Goal: Information Seeking & Learning: Learn about a topic

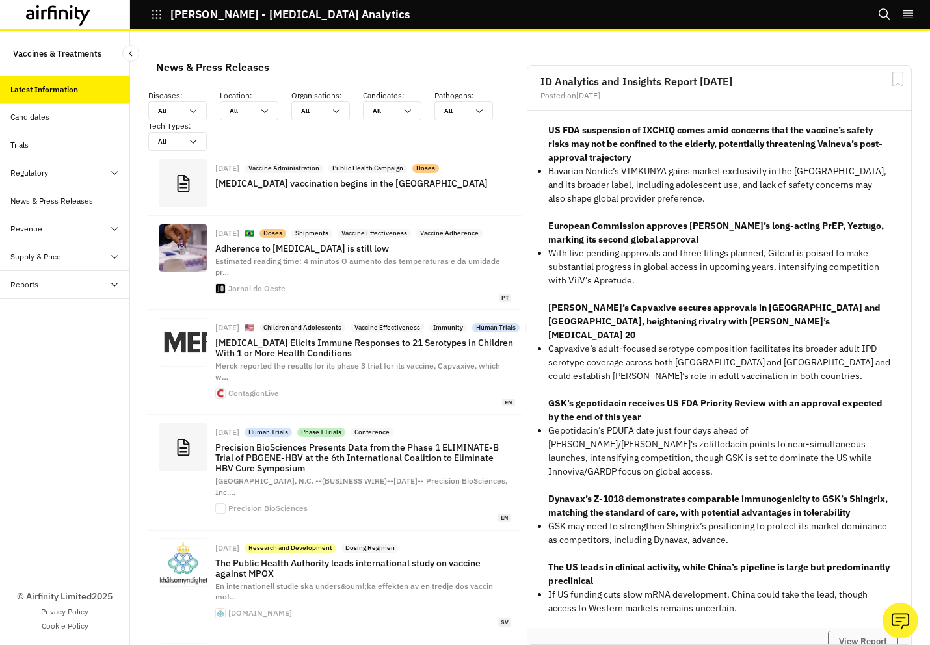
scroll to position [1056, 390]
click at [139, 107] on div "News & Press Releases Diseases : All All Location : All All Organisations : All…" at bounding box center [530, 338] width 800 height 614
click at [170, 107] on div at bounding box center [169, 111] width 23 height 12
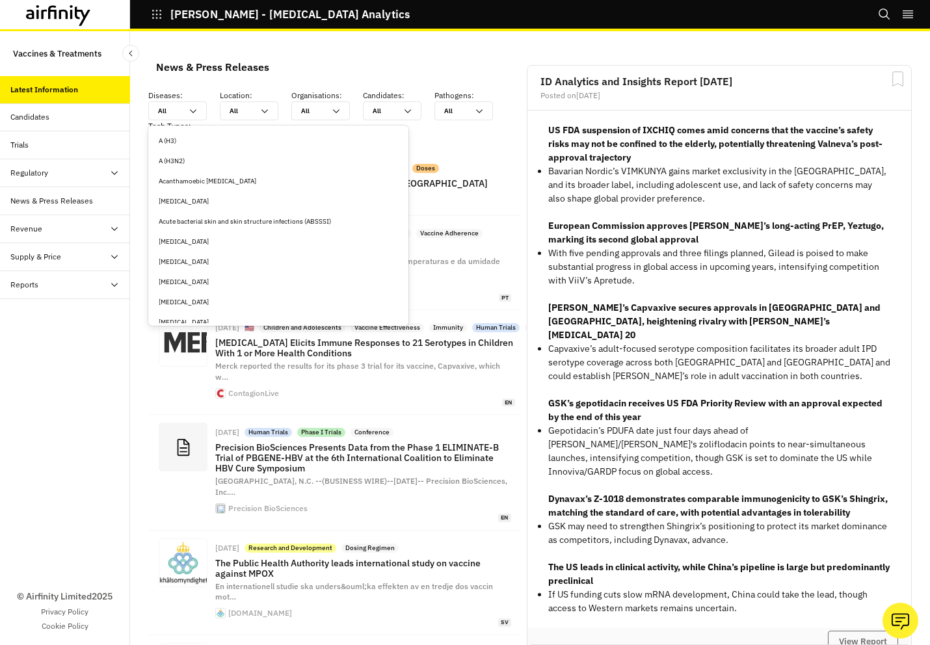
type input "m"
type input "me"
type input "mea"
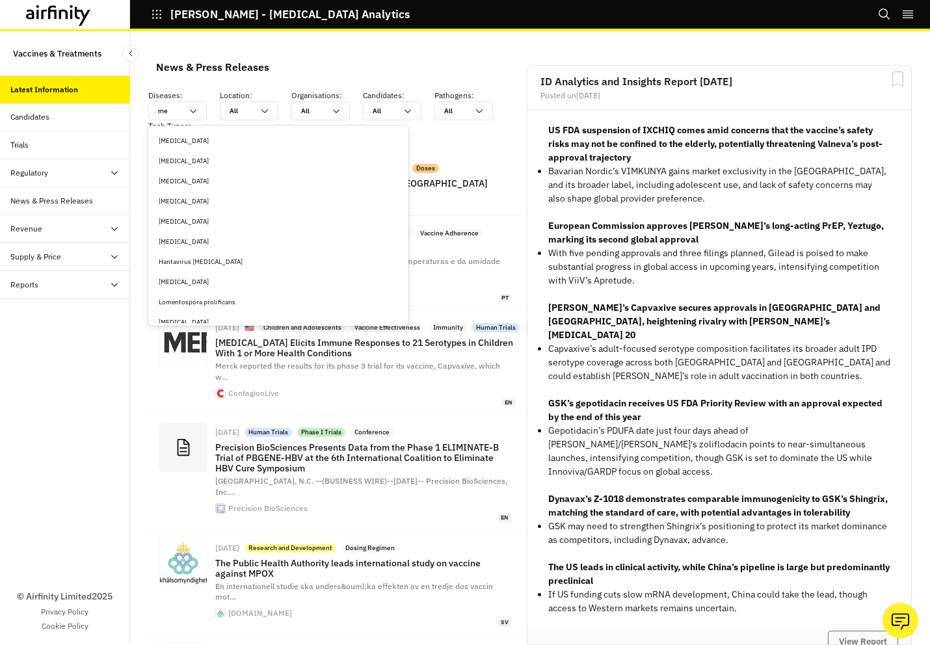
type input "mea"
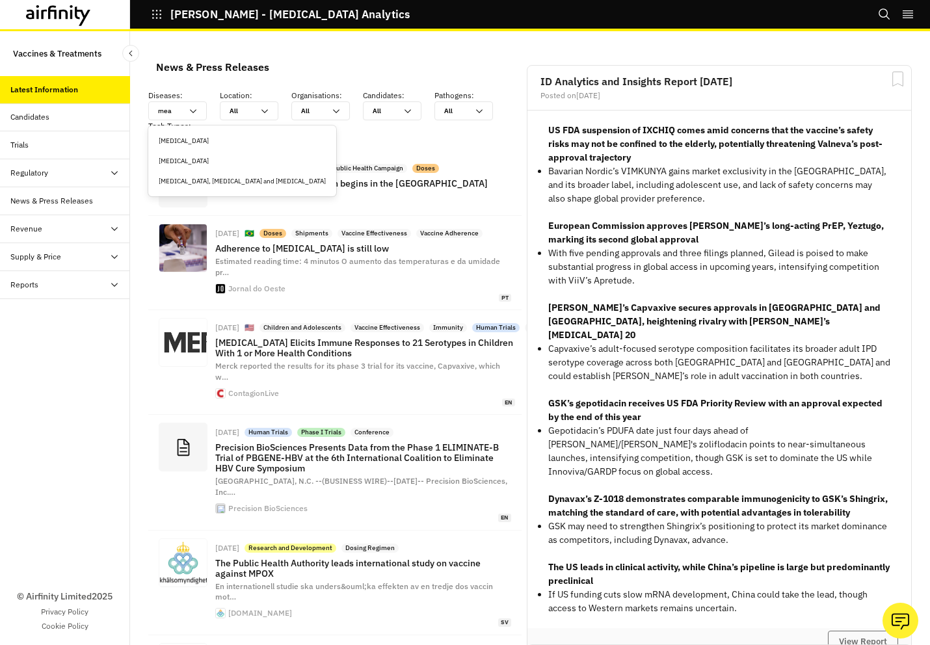
click at [181, 159] on div "Measles" at bounding box center [242, 161] width 167 height 10
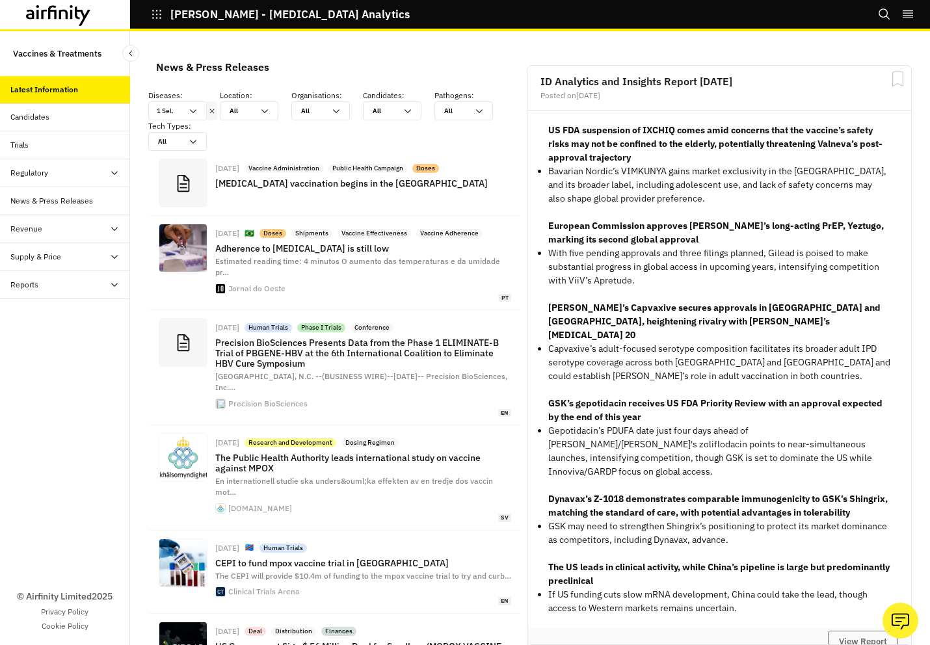
scroll to position [1026, 390]
click at [194, 108] on icon at bounding box center [193, 111] width 10 height 10
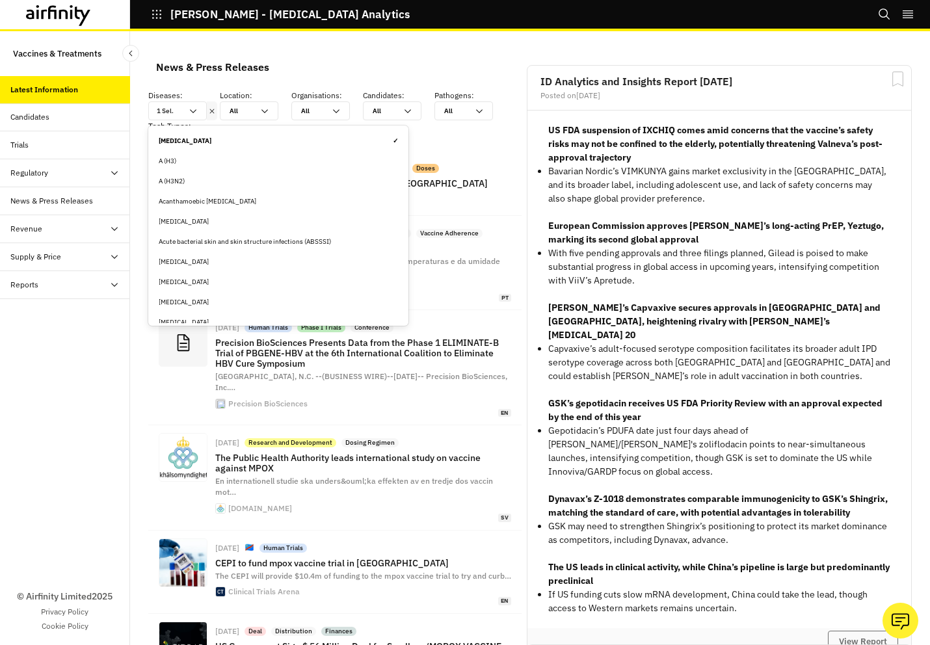
click at [189, 283] on div "Anthrax" at bounding box center [278, 282] width 239 height 10
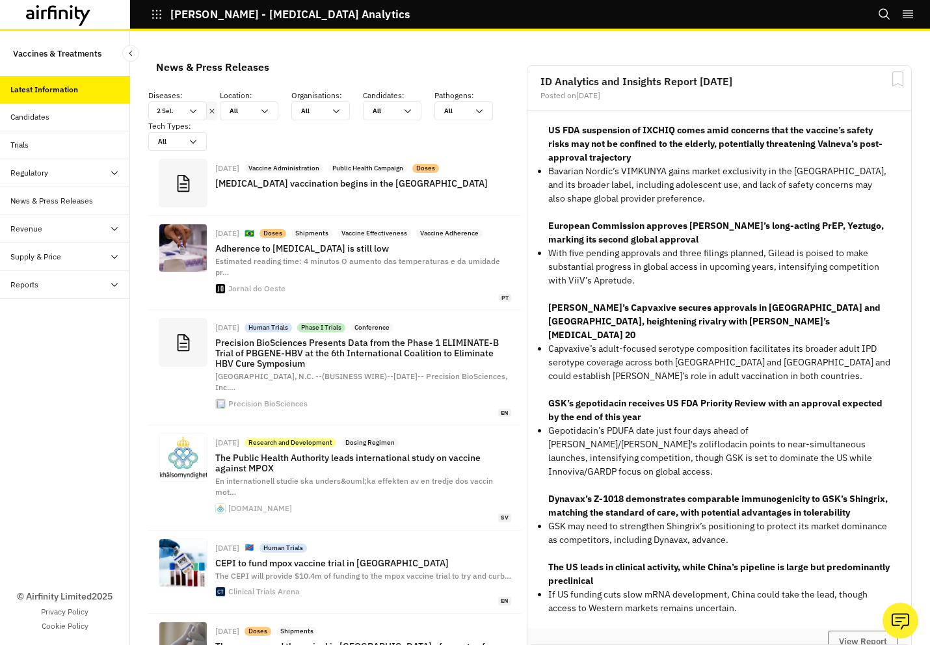
scroll to position [1054, 390]
click at [213, 114] on icon at bounding box center [211, 111] width 9 height 10
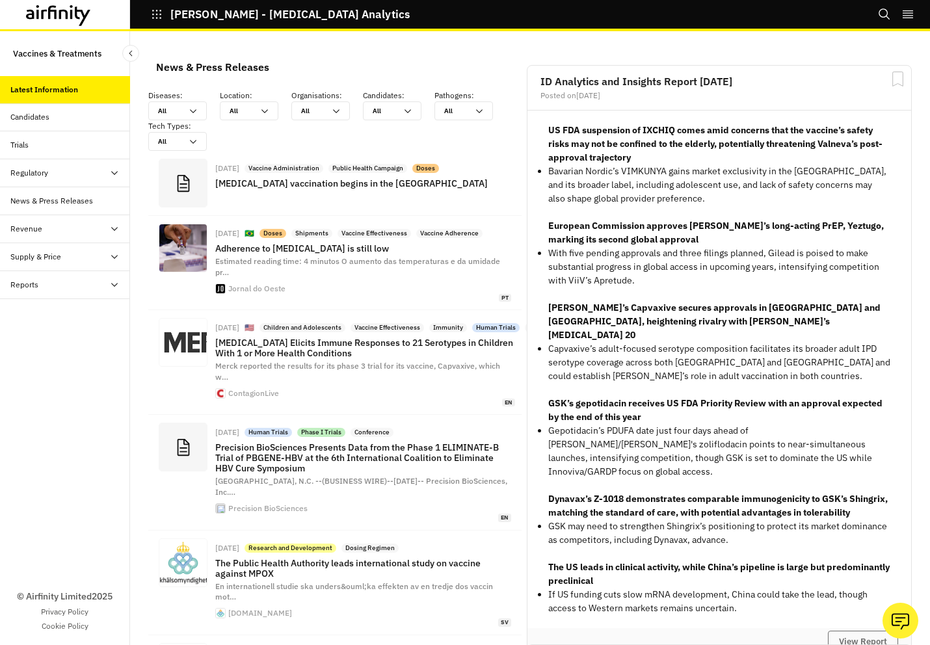
scroll to position [1056, 390]
